Goal: Task Accomplishment & Management: Manage account settings

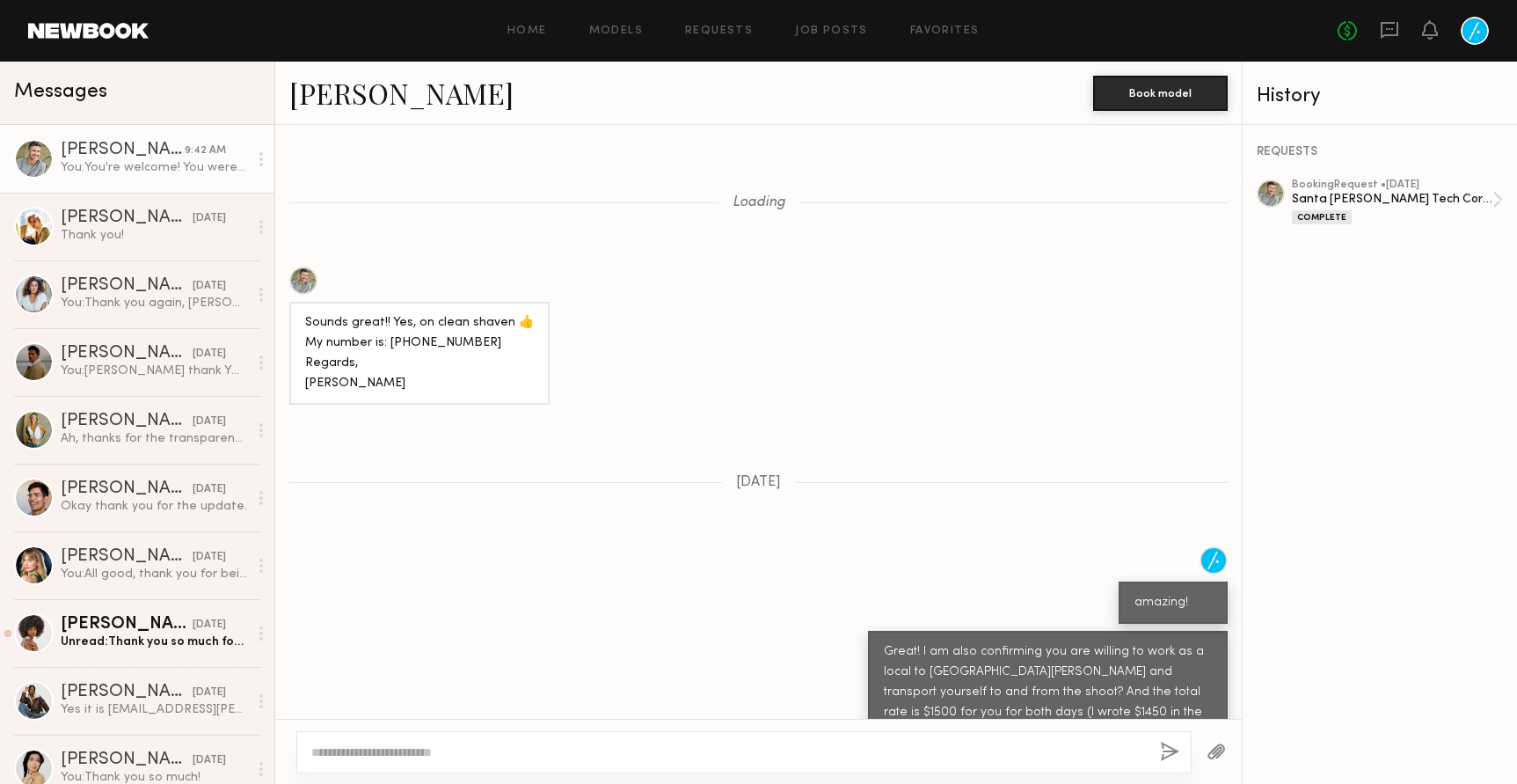
scroll to position [1382, 0]
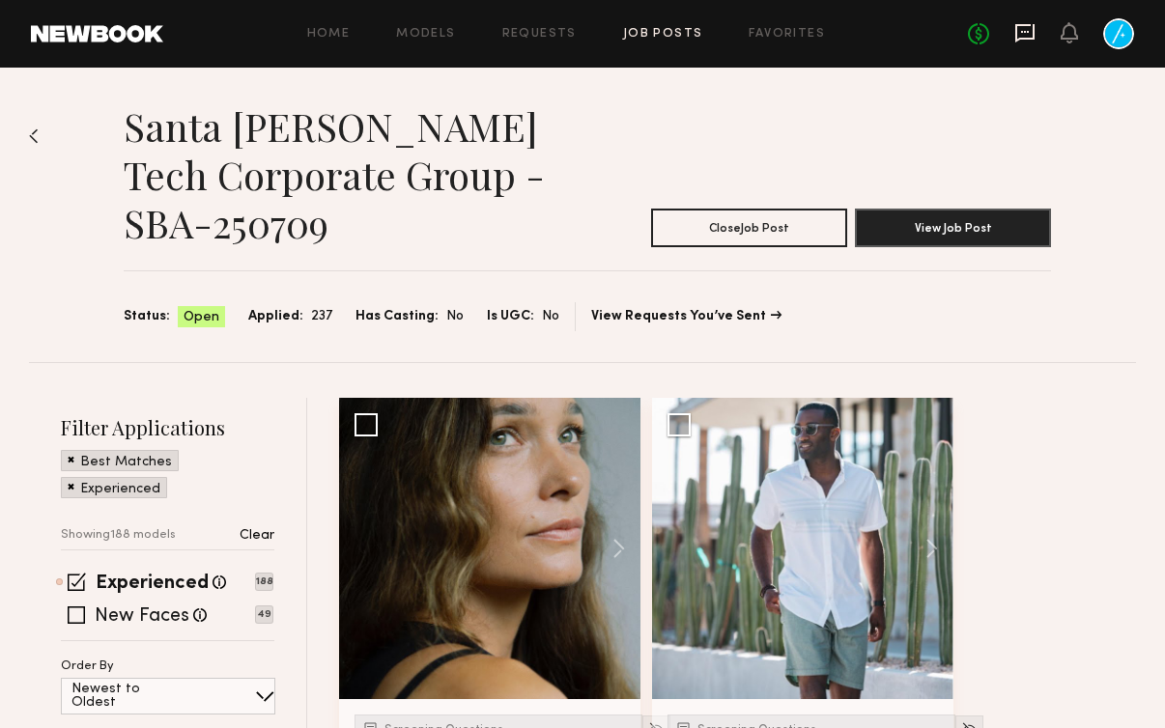
click at [1028, 29] on icon at bounding box center [1024, 32] width 21 height 21
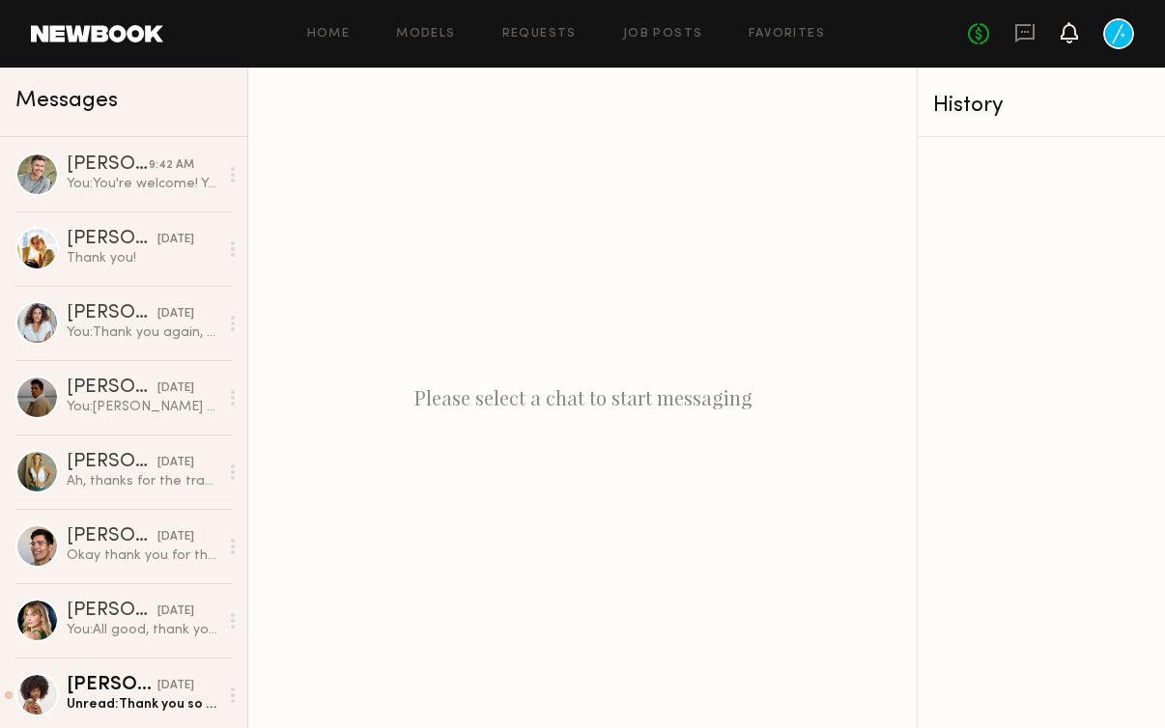
click at [1067, 29] on icon at bounding box center [1069, 32] width 15 height 14
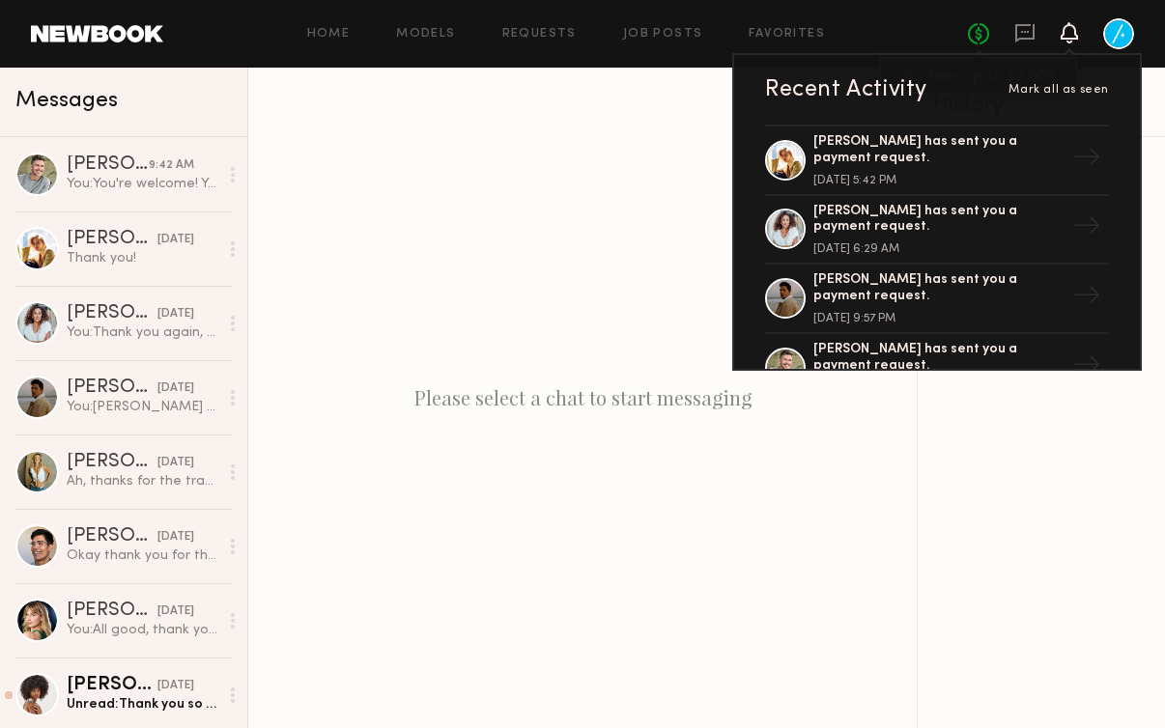
click at [976, 28] on link "No fees up to $5,000" at bounding box center [978, 33] width 21 height 21
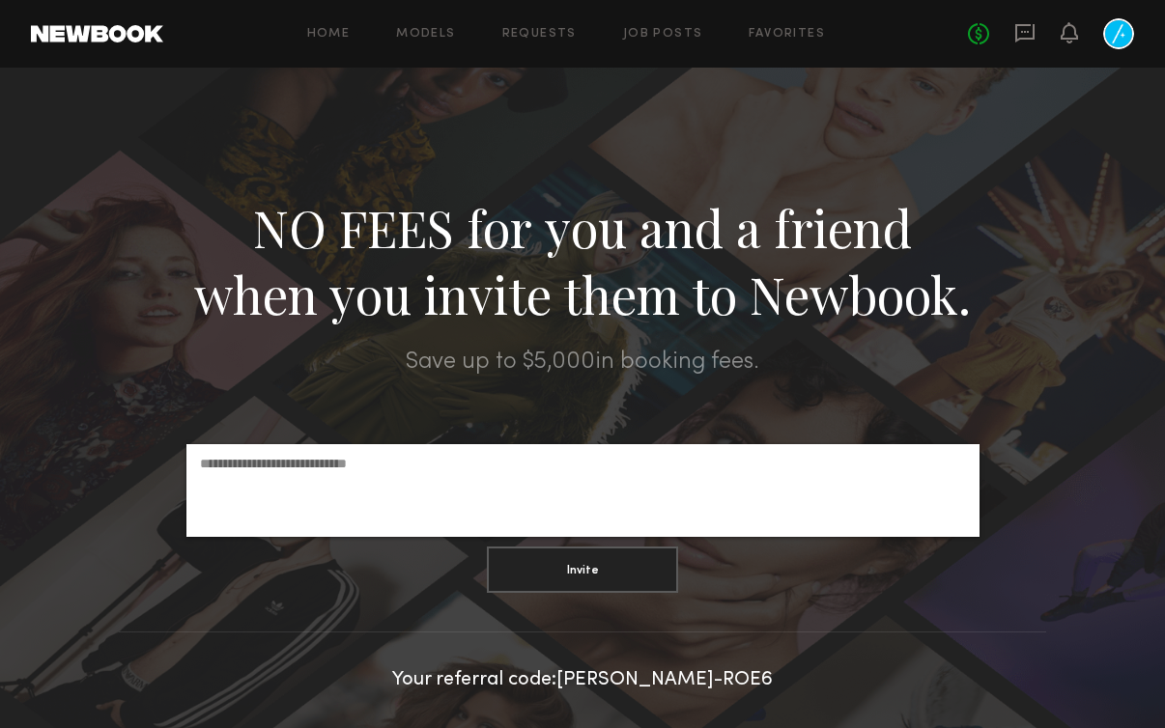
click at [1111, 30] on div at bounding box center [1118, 33] width 31 height 31
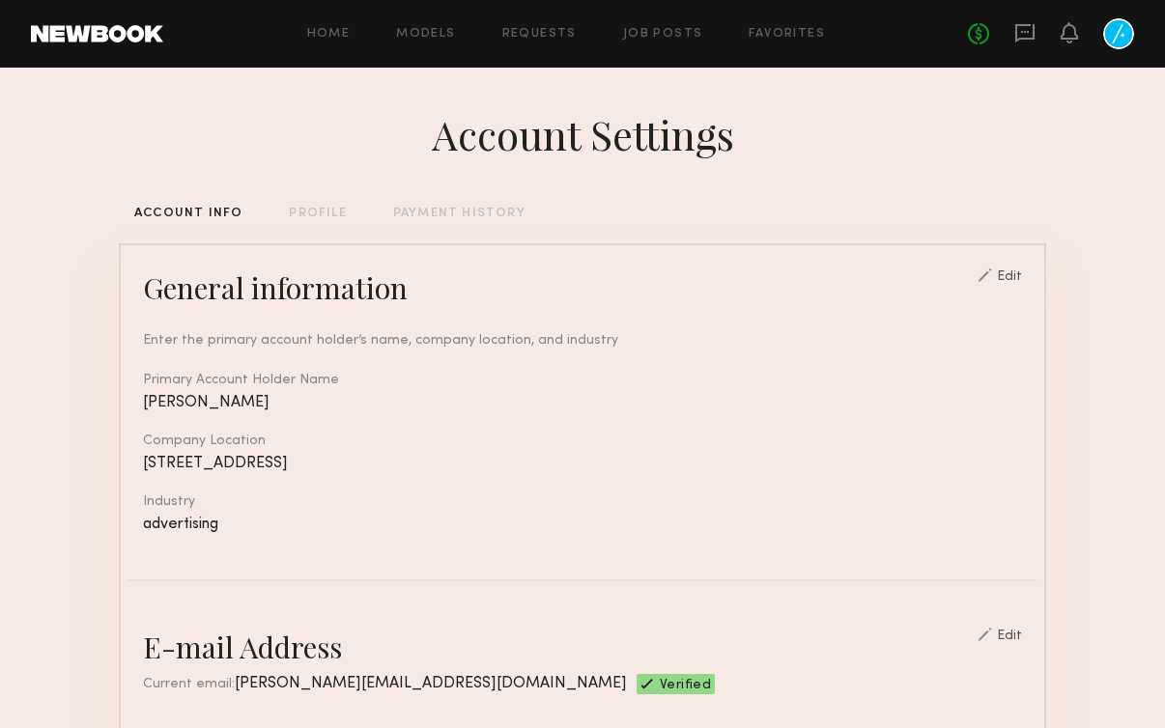
click at [429, 214] on div "PAYMENT HISTORY" at bounding box center [459, 214] width 132 height 13
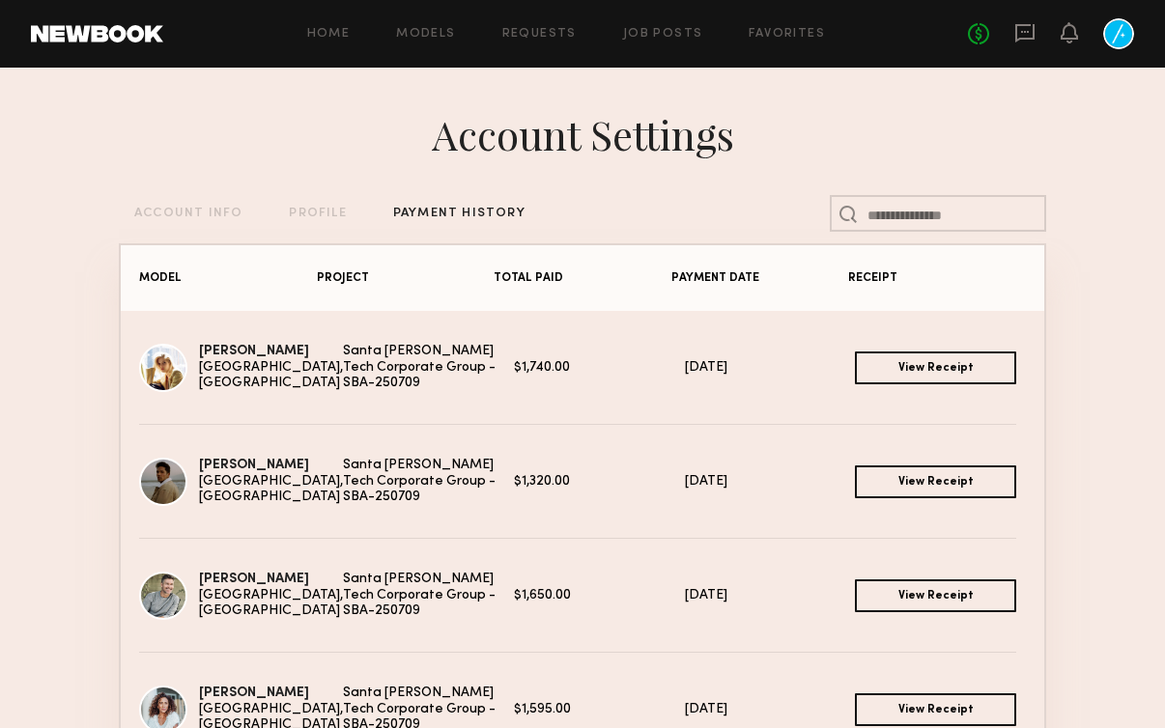
click at [900, 365] on link "View Receipt" at bounding box center [935, 368] width 161 height 33
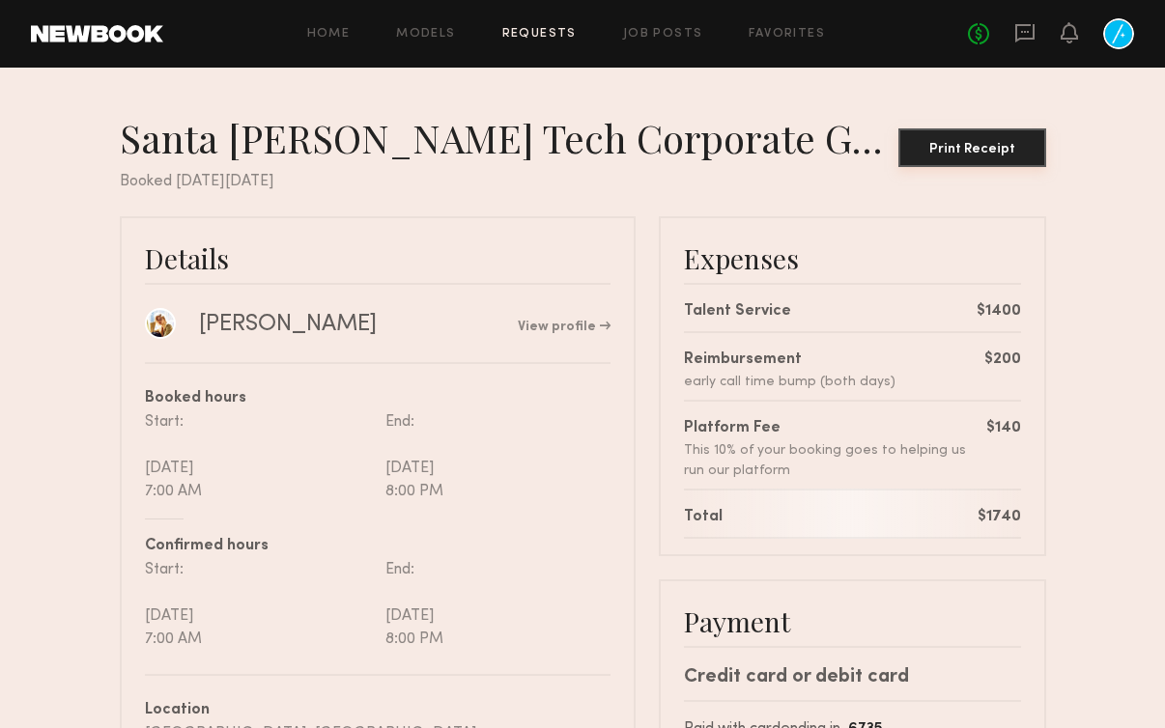
click at [971, 144] on div "Print Receipt" at bounding box center [972, 150] width 132 height 14
